Goal: Information Seeking & Learning: Learn about a topic

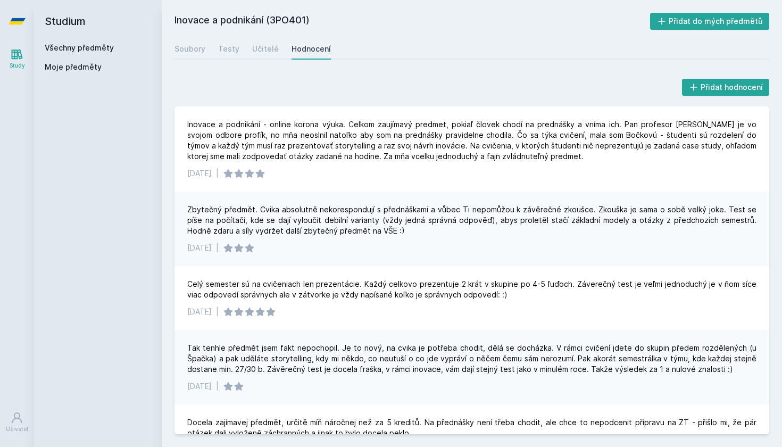
click at [16, 18] on icon at bounding box center [17, 21] width 17 height 43
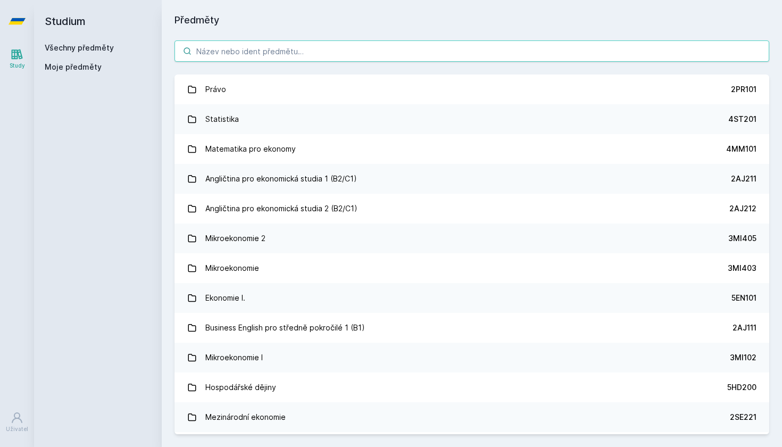
click at [295, 46] on input "search" at bounding box center [472, 50] width 595 height 21
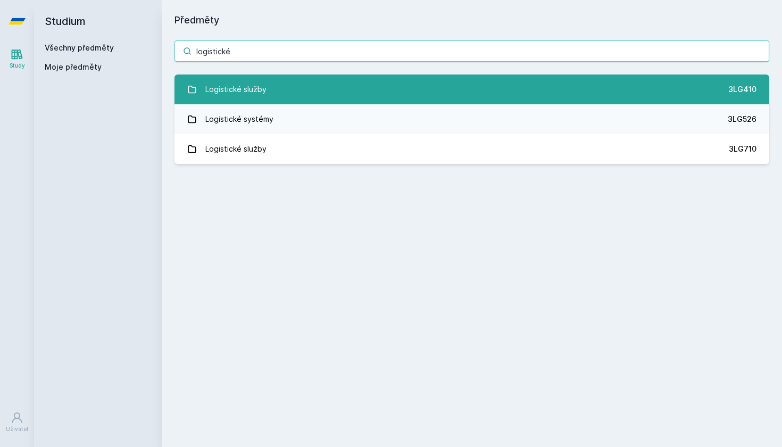
type input "logistické"
click at [260, 93] on div "Logistické služby" at bounding box center [235, 89] width 61 height 21
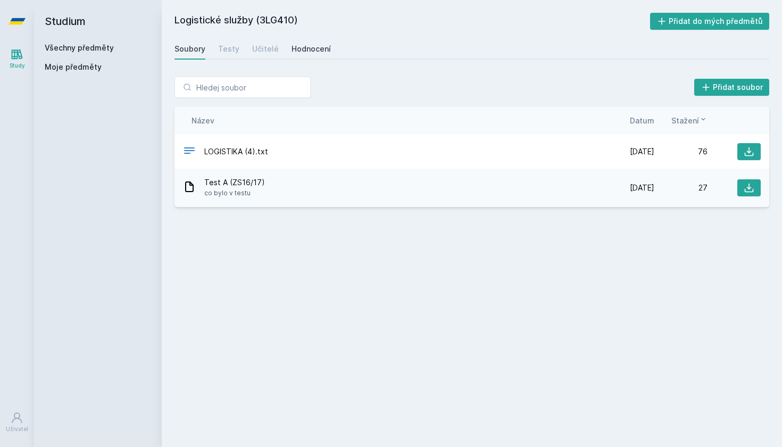
click at [309, 53] on div "Hodnocení" at bounding box center [311, 49] width 39 height 11
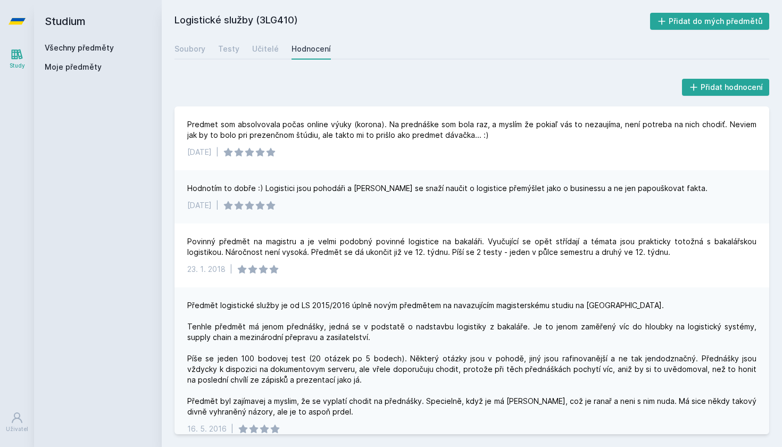
click at [21, 26] on icon at bounding box center [17, 21] width 17 height 43
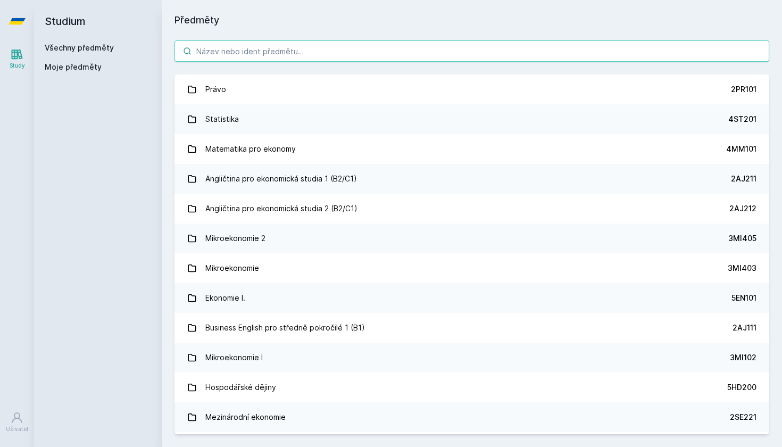
click at [316, 48] on input "search" at bounding box center [472, 50] width 595 height 21
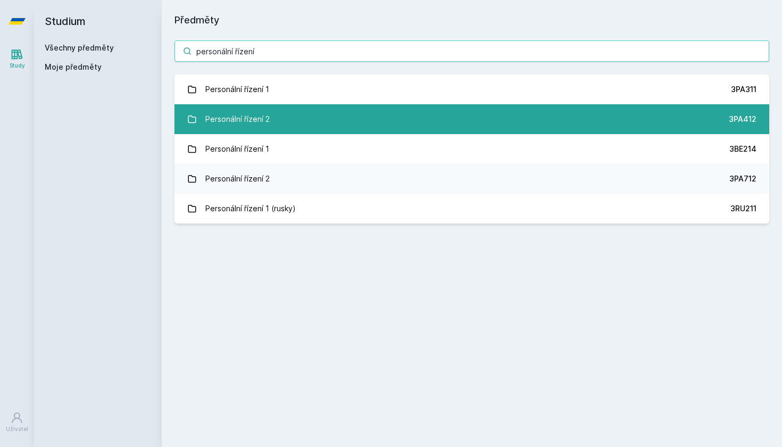
type input "personální řízení"
click at [250, 121] on div "Personální řízení 2" at bounding box center [237, 119] width 64 height 21
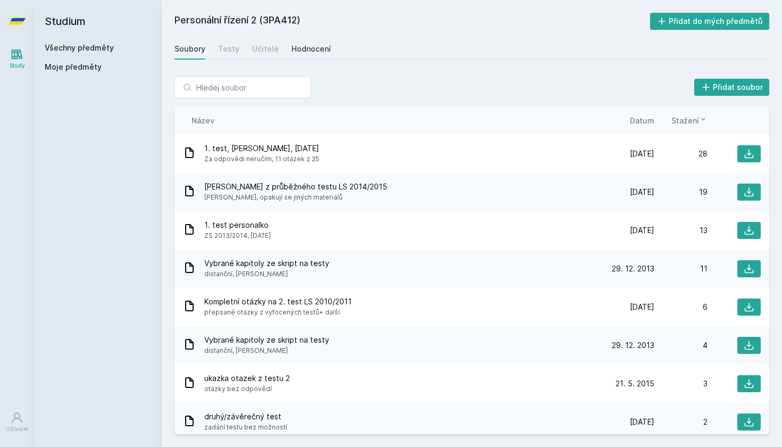
click at [294, 53] on div "Hodnocení" at bounding box center [311, 49] width 39 height 11
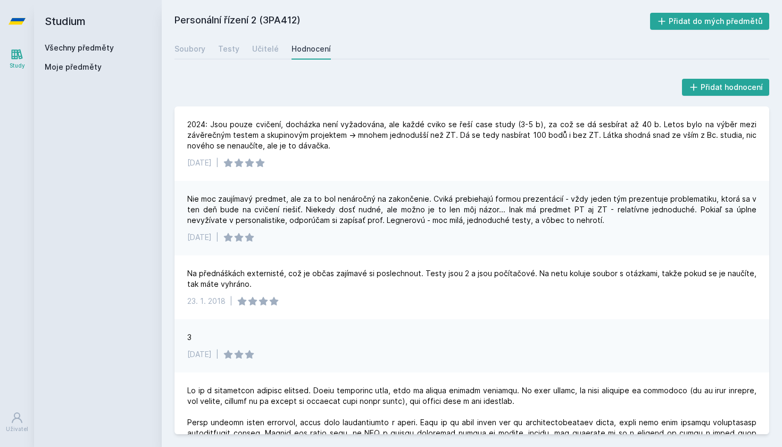
click at [25, 12] on icon at bounding box center [17, 21] width 17 height 43
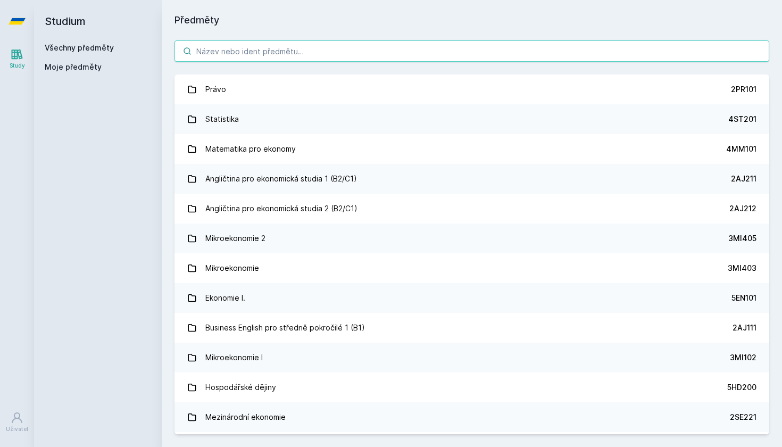
click at [237, 42] on input "search" at bounding box center [472, 50] width 595 height 21
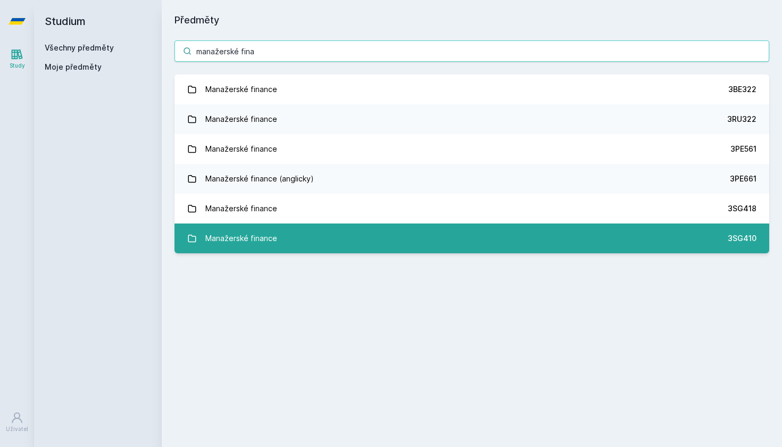
type input "manažerské fina"
click at [247, 235] on div "Manažerské finance" at bounding box center [241, 238] width 72 height 21
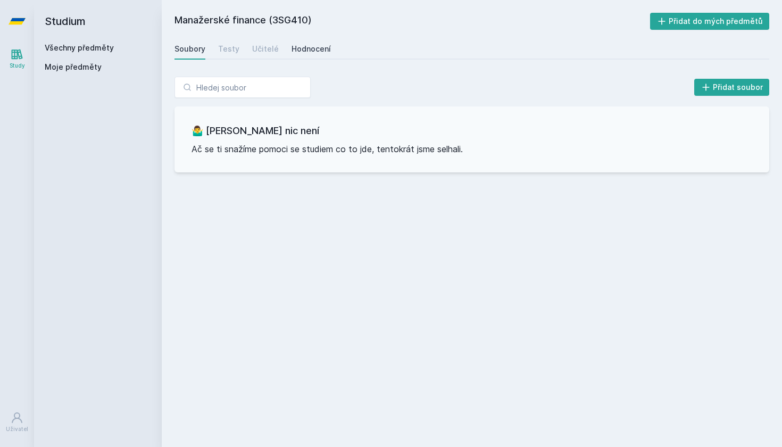
click at [302, 49] on div "Hodnocení" at bounding box center [311, 49] width 39 height 11
click at [18, 23] on icon at bounding box center [17, 21] width 17 height 6
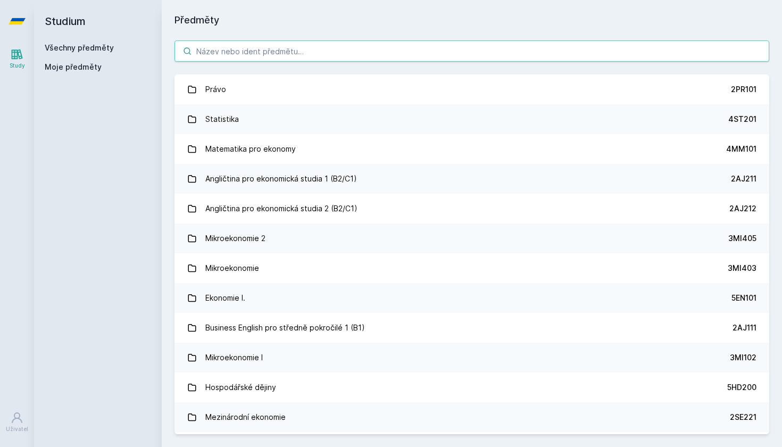
click at [306, 55] on input "search" at bounding box center [472, 50] width 595 height 21
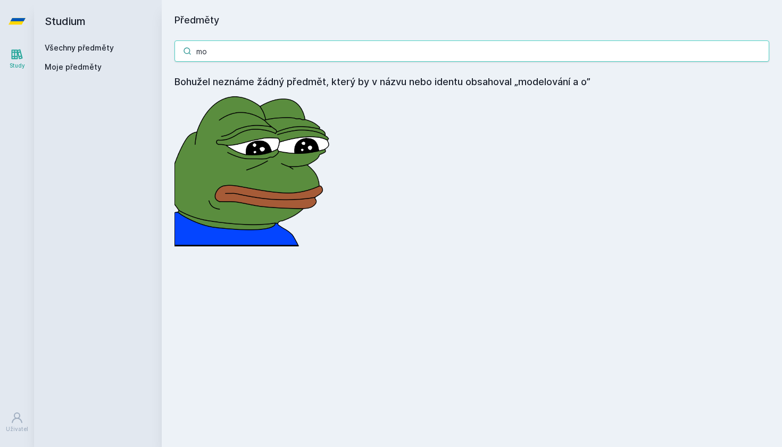
type input "m"
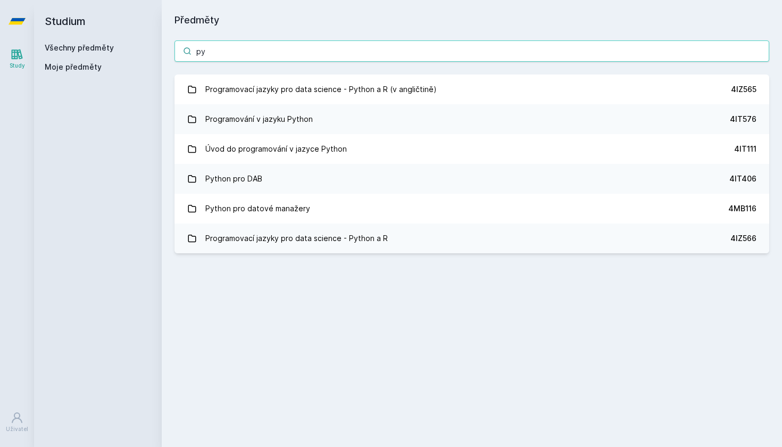
type input "p"
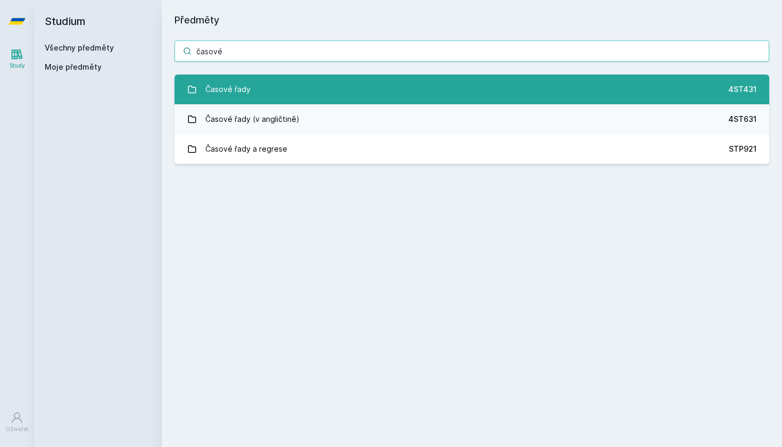
type input "časové"
click at [231, 92] on div "Časové řady" at bounding box center [227, 89] width 45 height 21
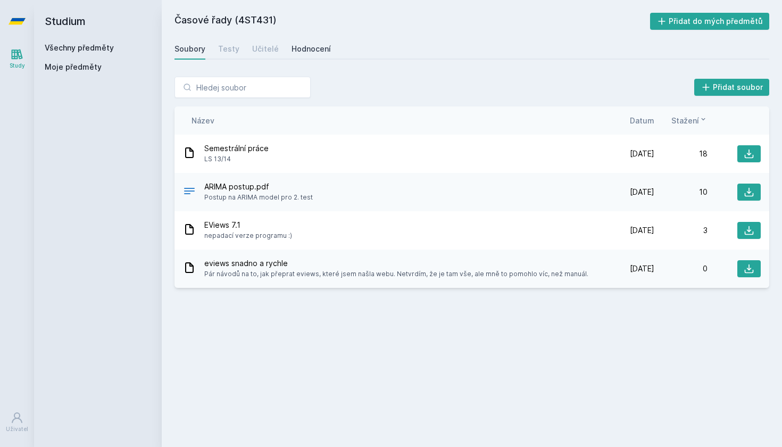
click at [309, 47] on div "Hodnocení" at bounding box center [311, 49] width 39 height 11
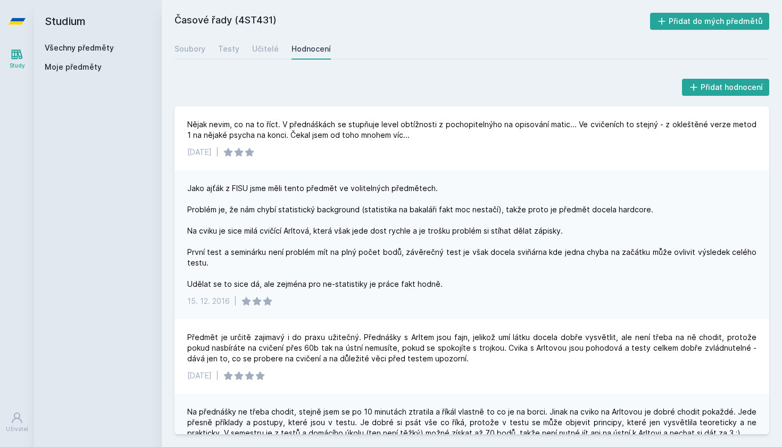
scroll to position [1, 0]
click at [15, 24] on icon at bounding box center [17, 21] width 17 height 6
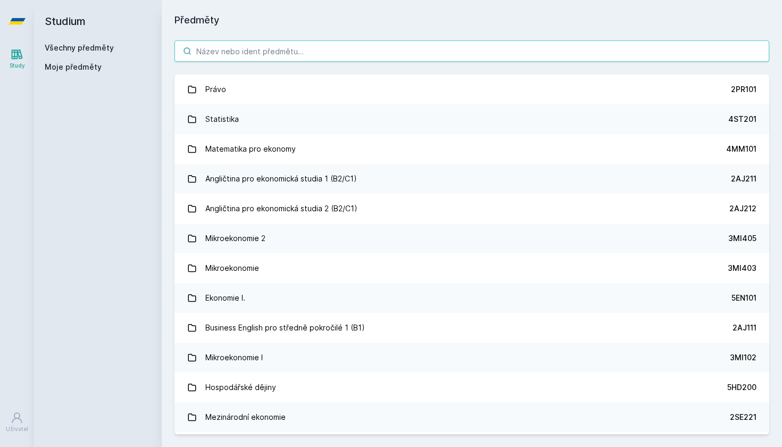
click at [319, 51] on input "search" at bounding box center [472, 50] width 595 height 21
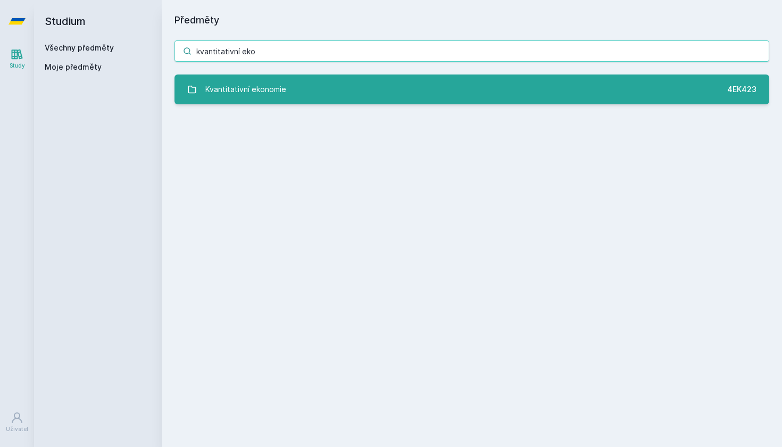
type input "kvantitativní eko"
click at [237, 86] on div "Kvantitativní ekonomie" at bounding box center [245, 89] width 81 height 21
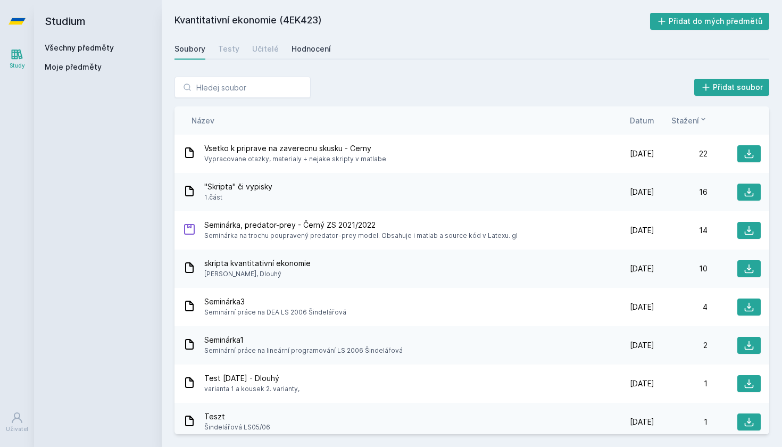
click at [310, 51] on div "Hodnocení" at bounding box center [311, 49] width 39 height 11
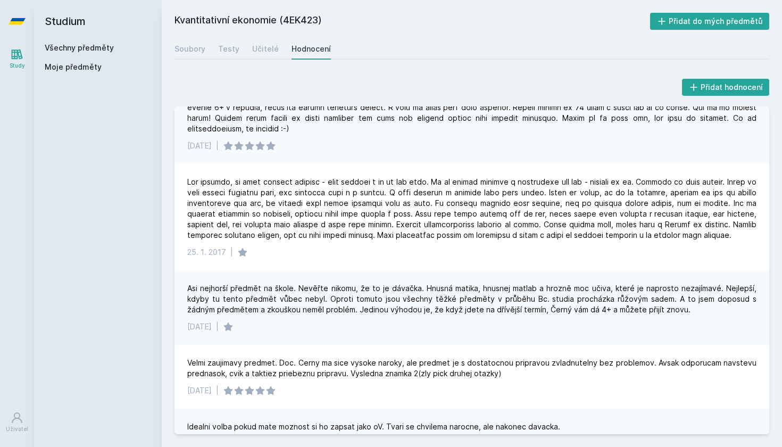
scroll to position [231, 0]
